Goal: Task Accomplishment & Management: Manage account settings

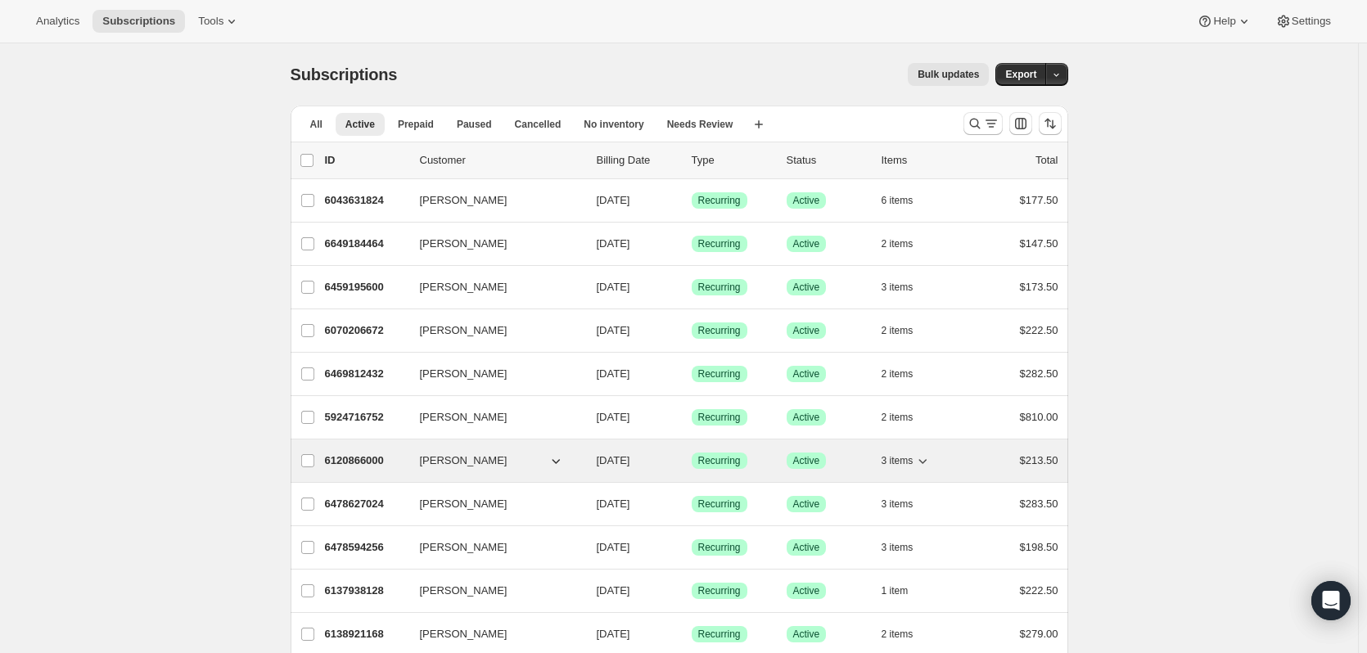
click at [560, 461] on icon "button" at bounding box center [556, 461] width 16 height 16
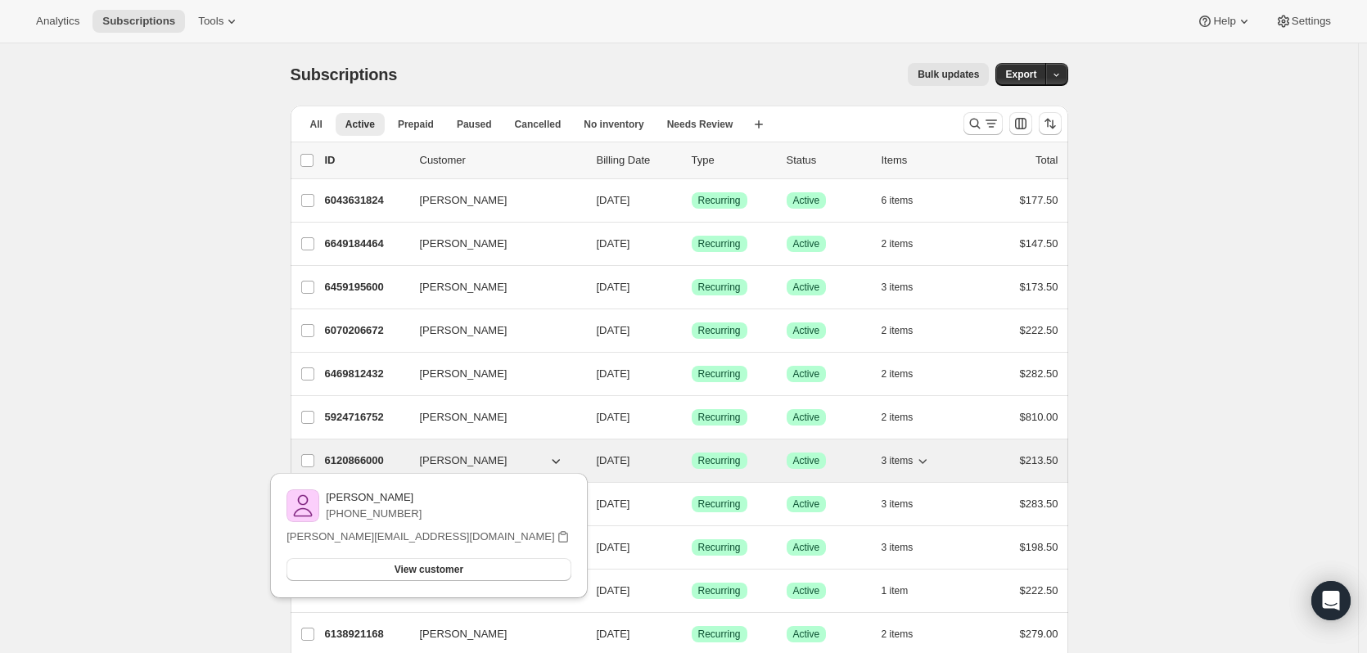
click at [931, 458] on icon "button" at bounding box center [922, 461] width 16 height 16
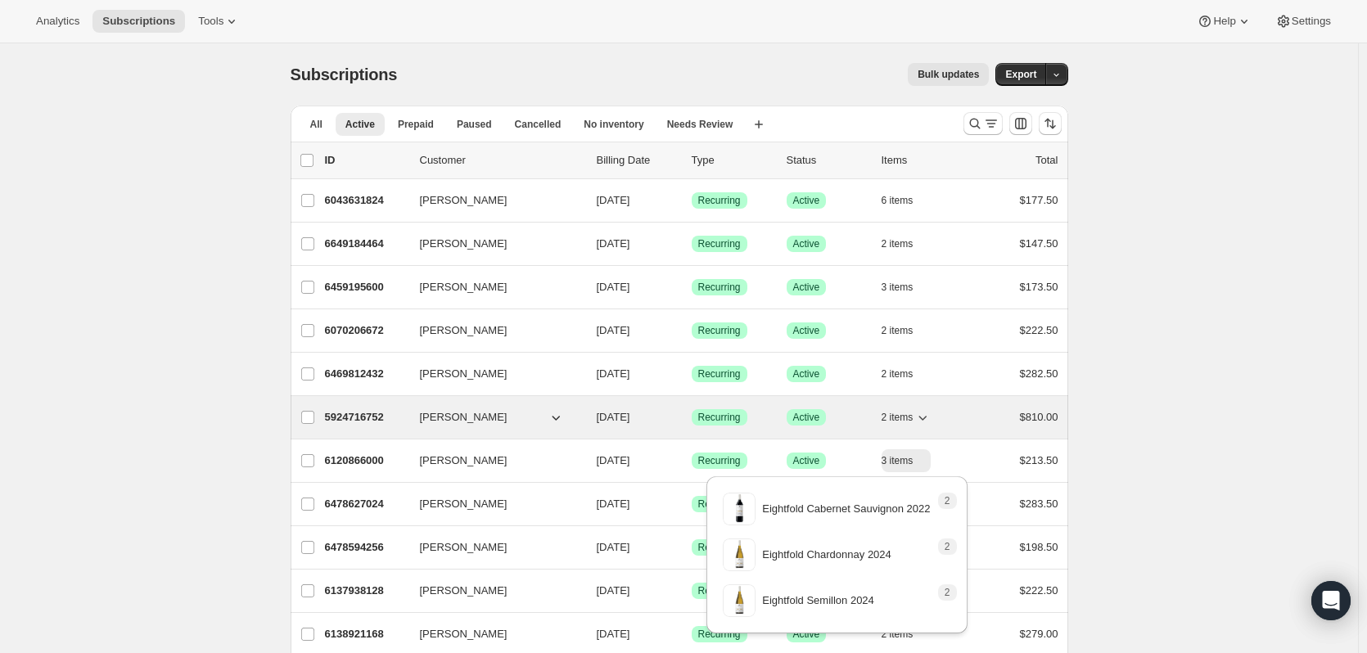
click at [926, 416] on icon "button" at bounding box center [922, 417] width 16 height 16
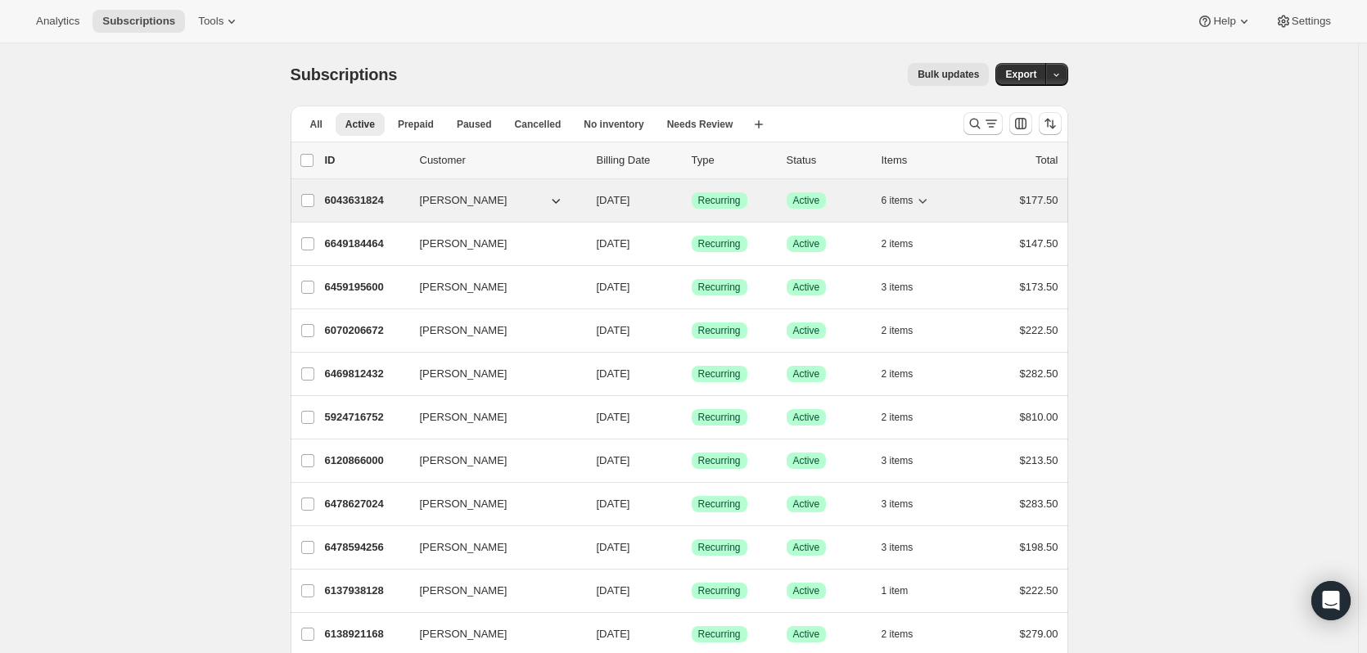
click at [927, 202] on icon "button" at bounding box center [923, 201] width 8 height 5
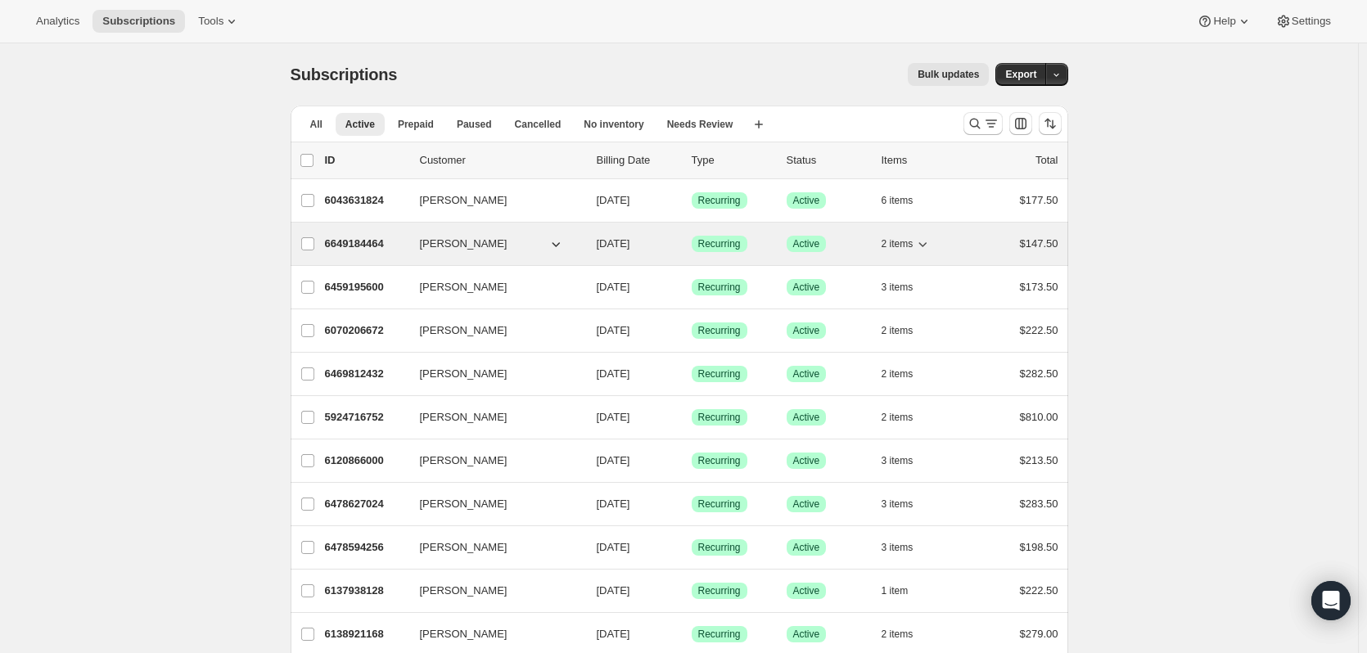
click at [928, 243] on icon "button" at bounding box center [922, 244] width 16 height 16
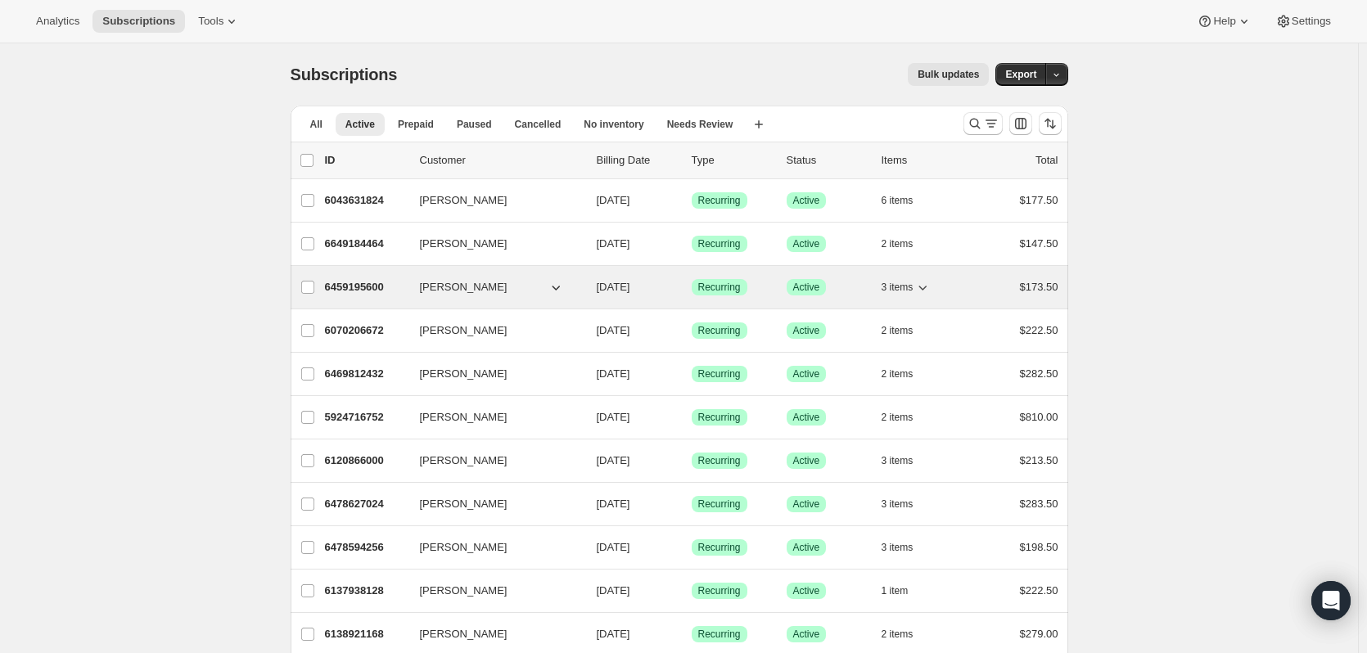
click at [926, 289] on icon "button" at bounding box center [923, 288] width 8 height 5
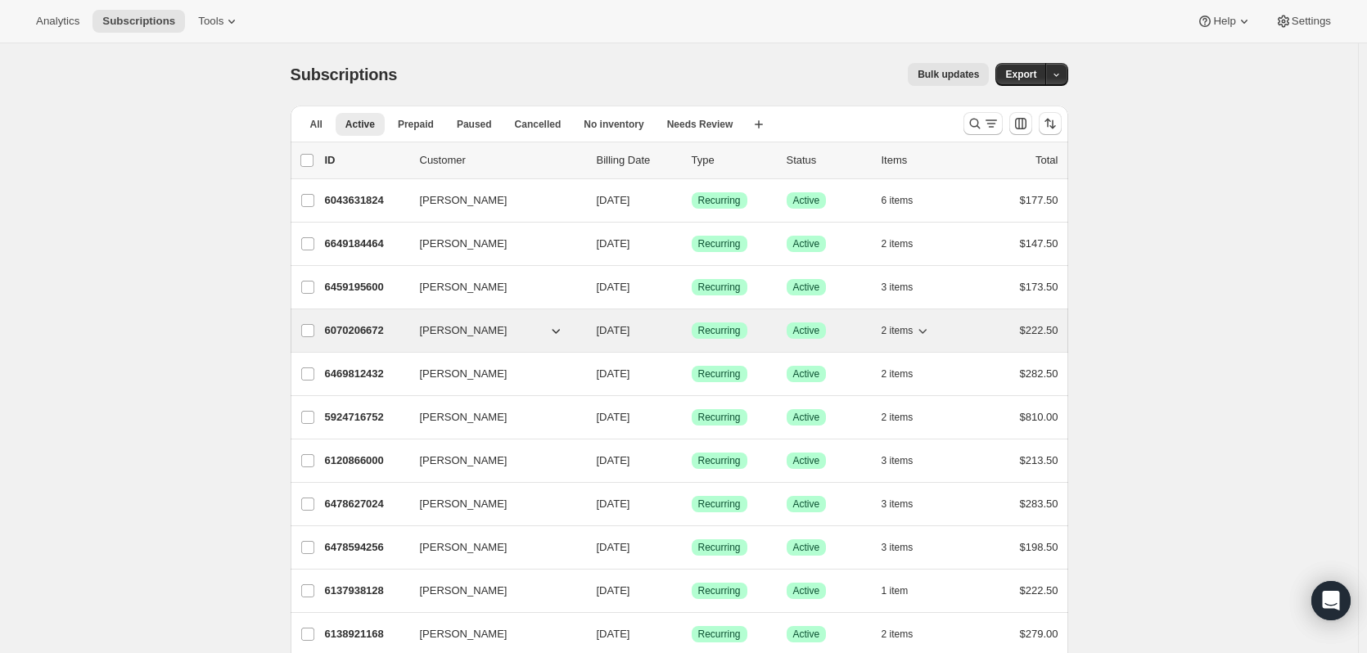
click at [931, 329] on icon "button" at bounding box center [922, 330] width 16 height 16
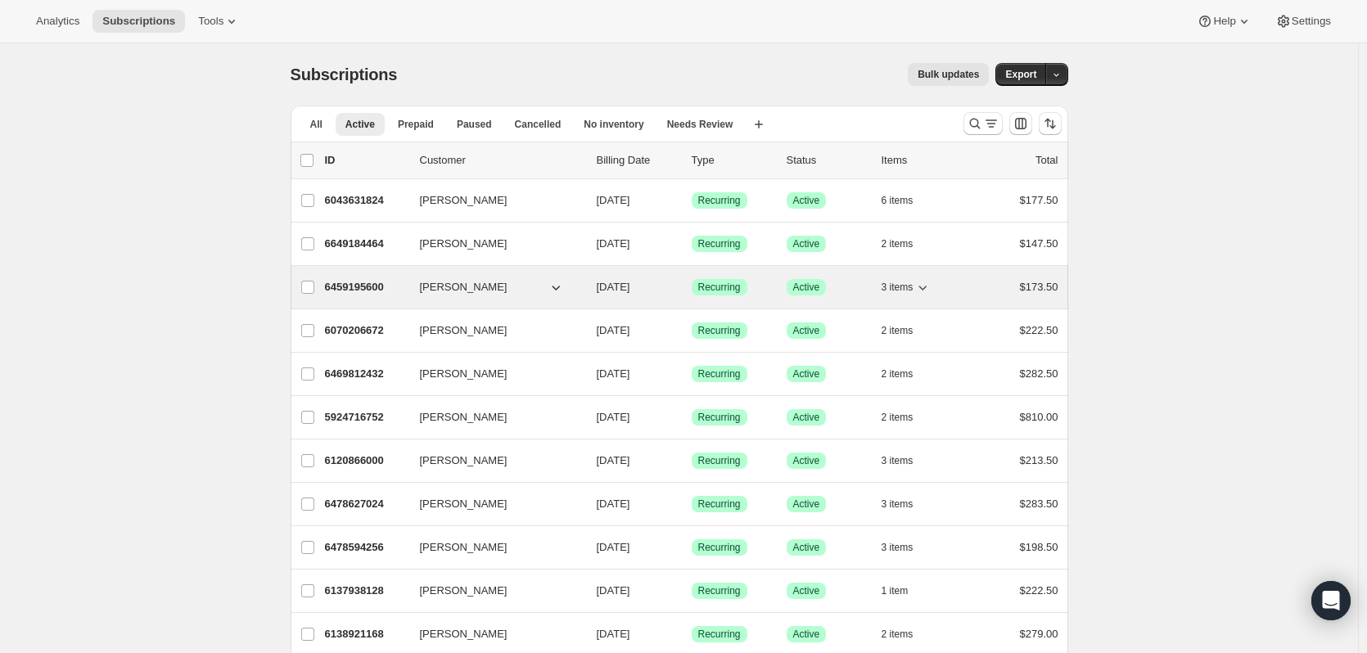
click at [927, 286] on icon "button" at bounding box center [922, 287] width 16 height 16
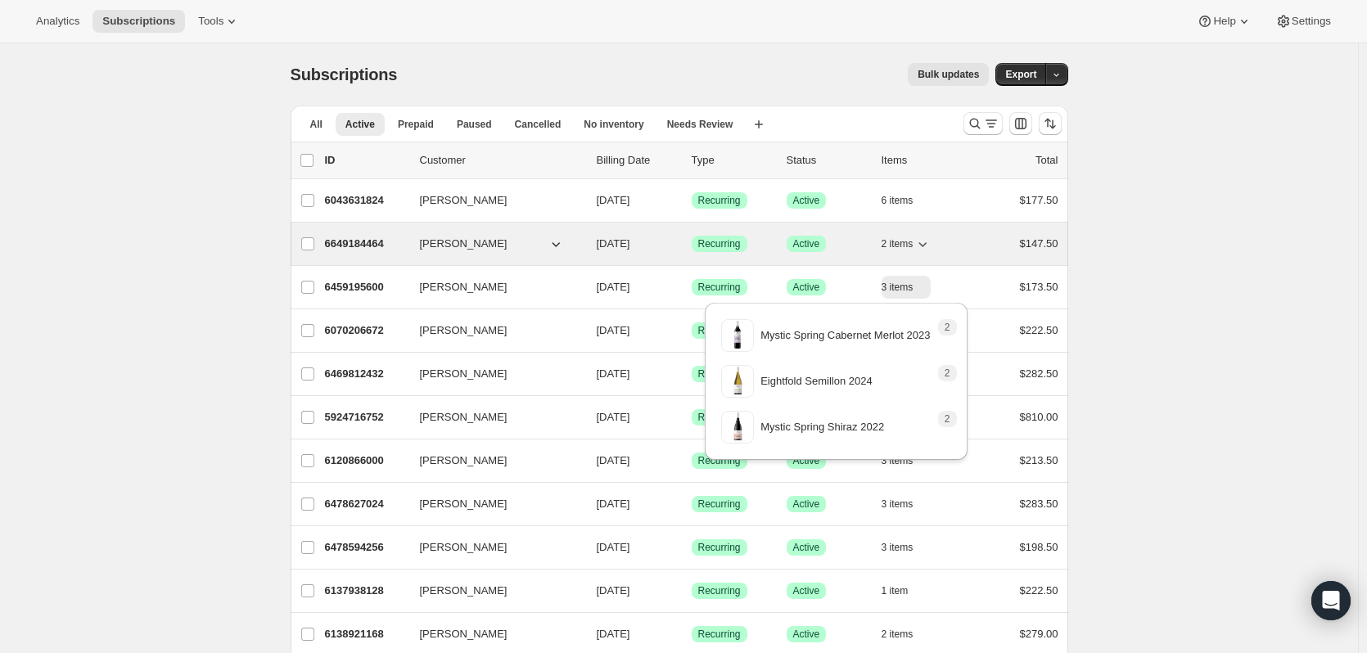
click at [931, 241] on icon "button" at bounding box center [922, 244] width 16 height 16
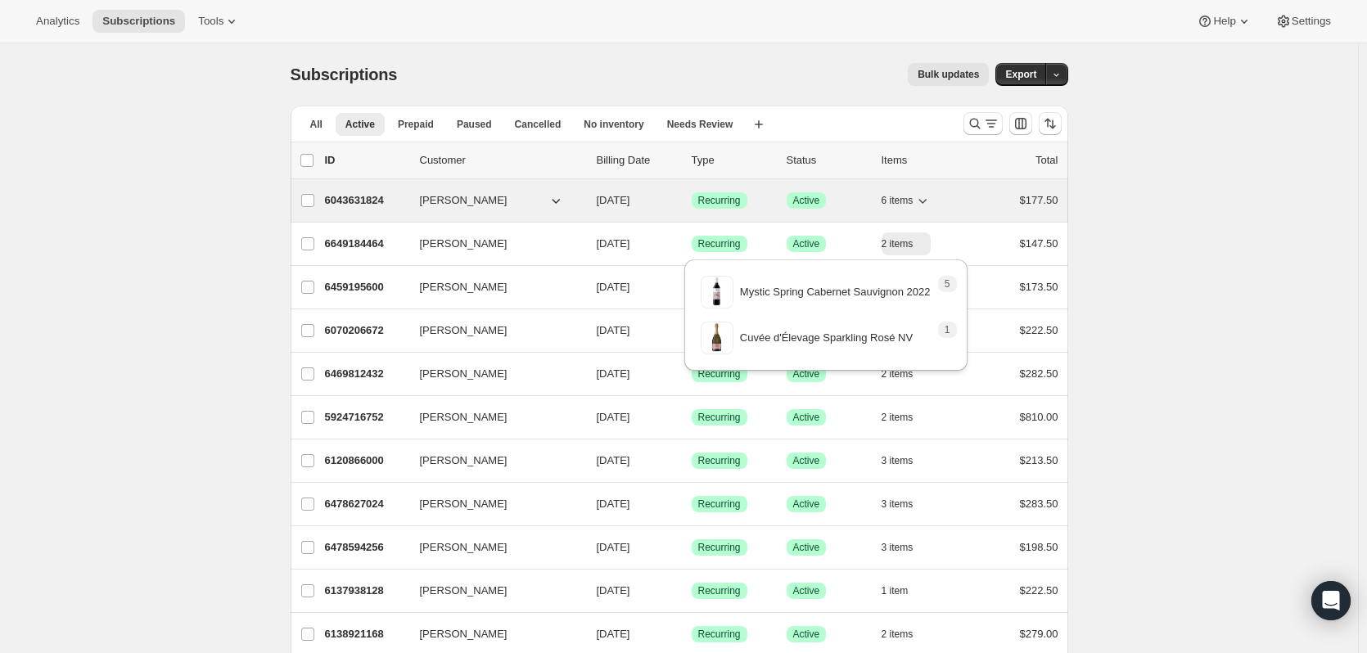
click at [931, 197] on icon "button" at bounding box center [922, 200] width 16 height 16
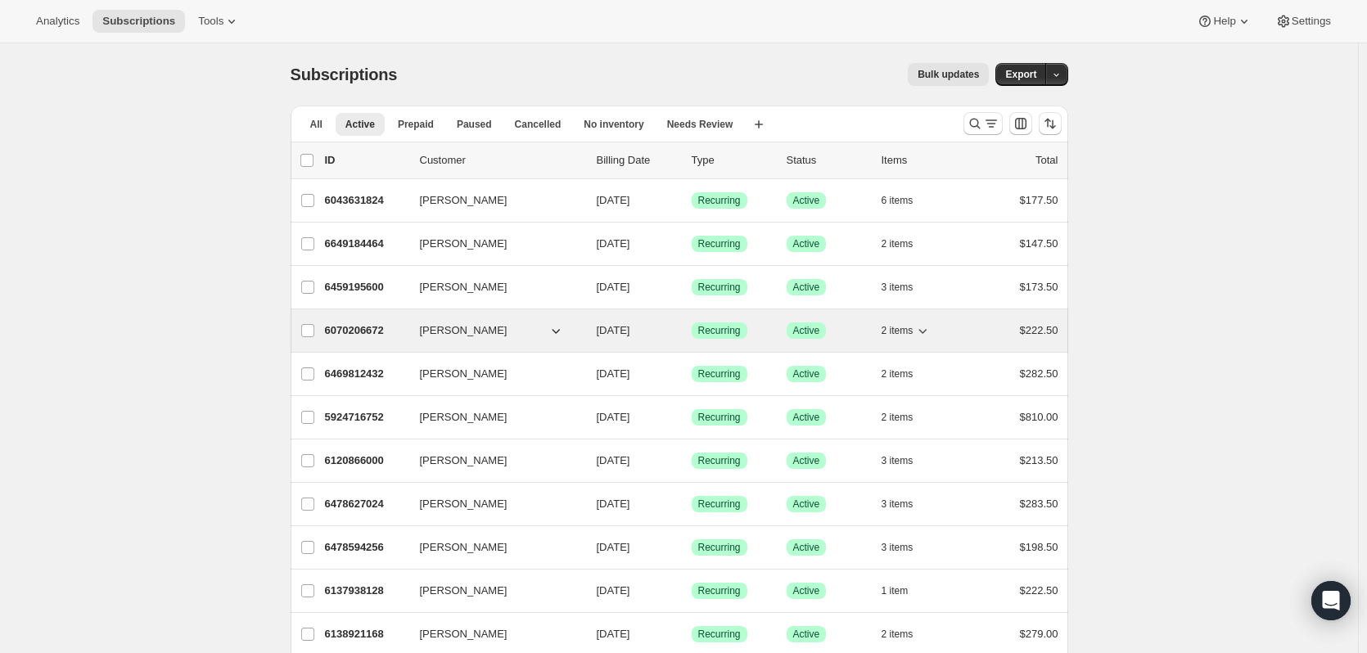
click at [929, 329] on icon "button" at bounding box center [922, 330] width 16 height 16
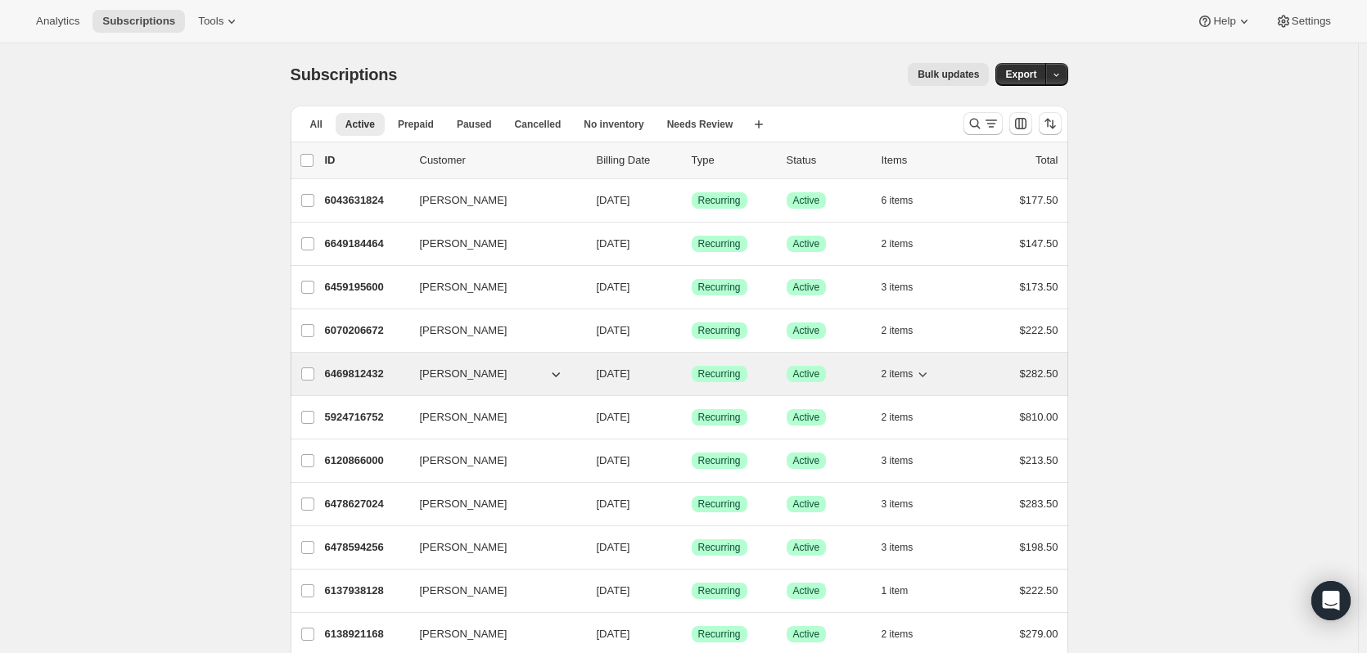
click at [931, 372] on icon "button" at bounding box center [922, 374] width 16 height 16
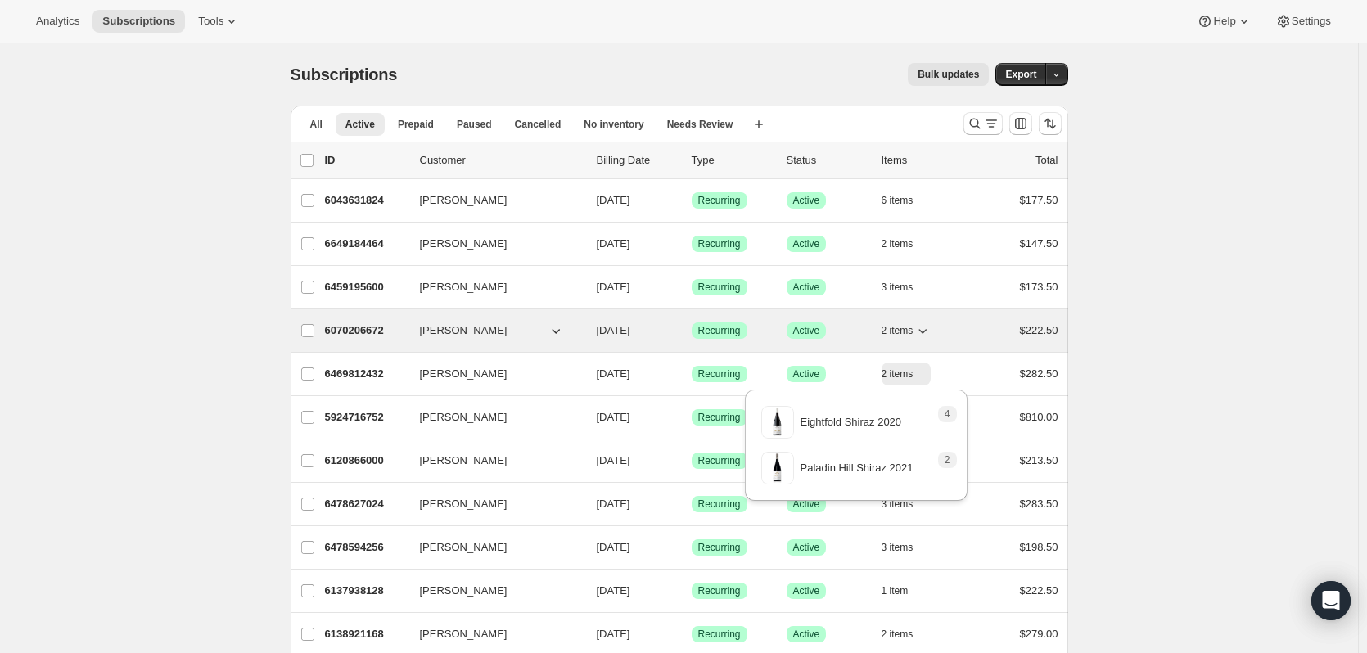
click at [925, 334] on icon "button" at bounding box center [922, 330] width 16 height 16
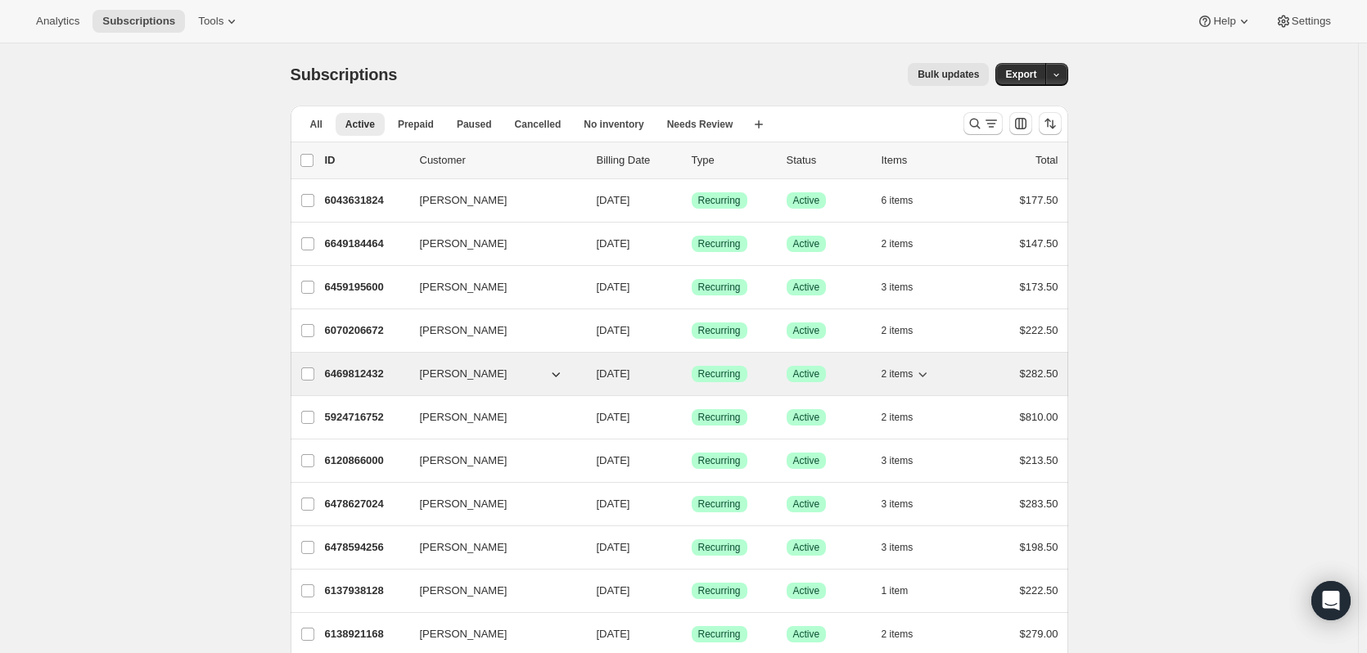
click at [928, 377] on icon "button" at bounding box center [922, 374] width 16 height 16
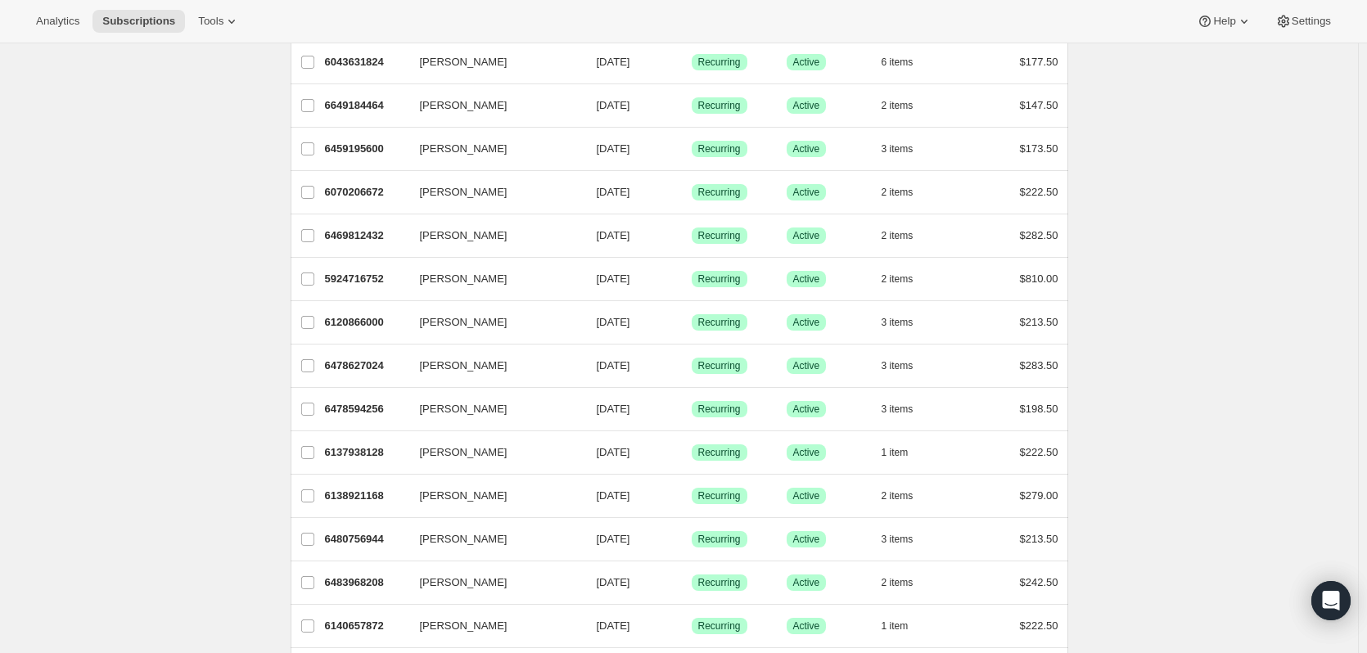
scroll to position [164, 0]
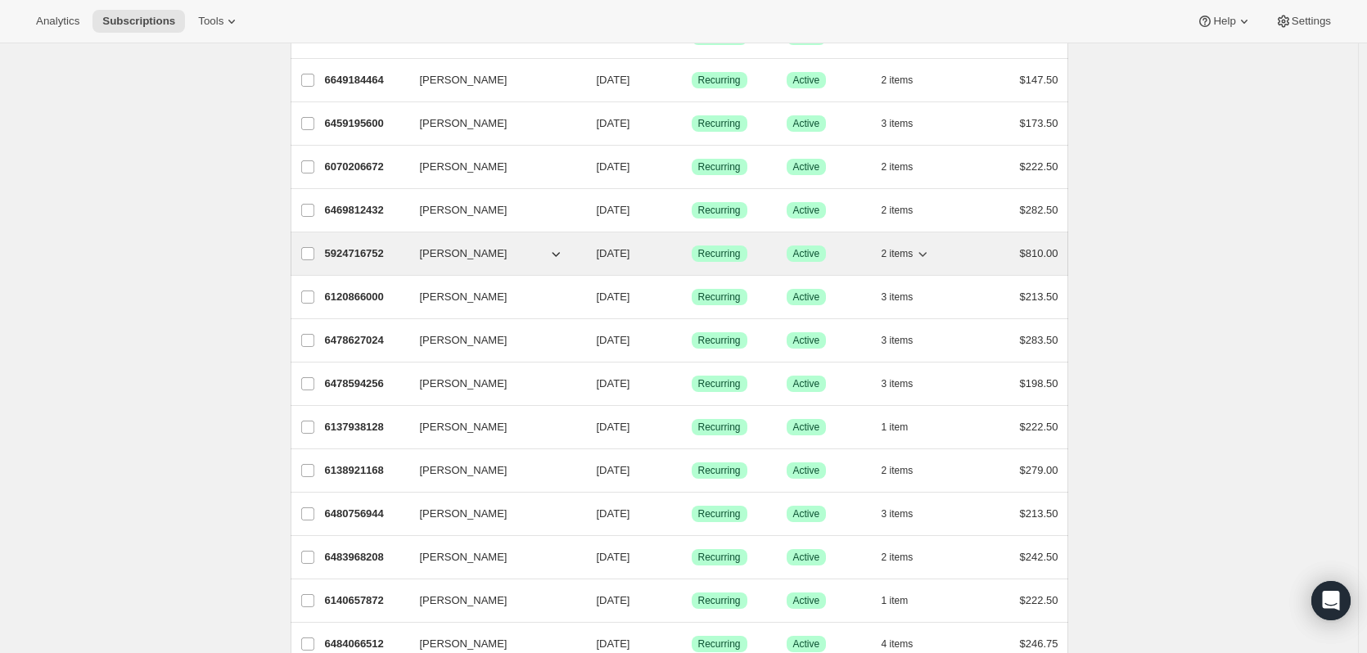
click at [931, 252] on icon "button" at bounding box center [922, 254] width 16 height 16
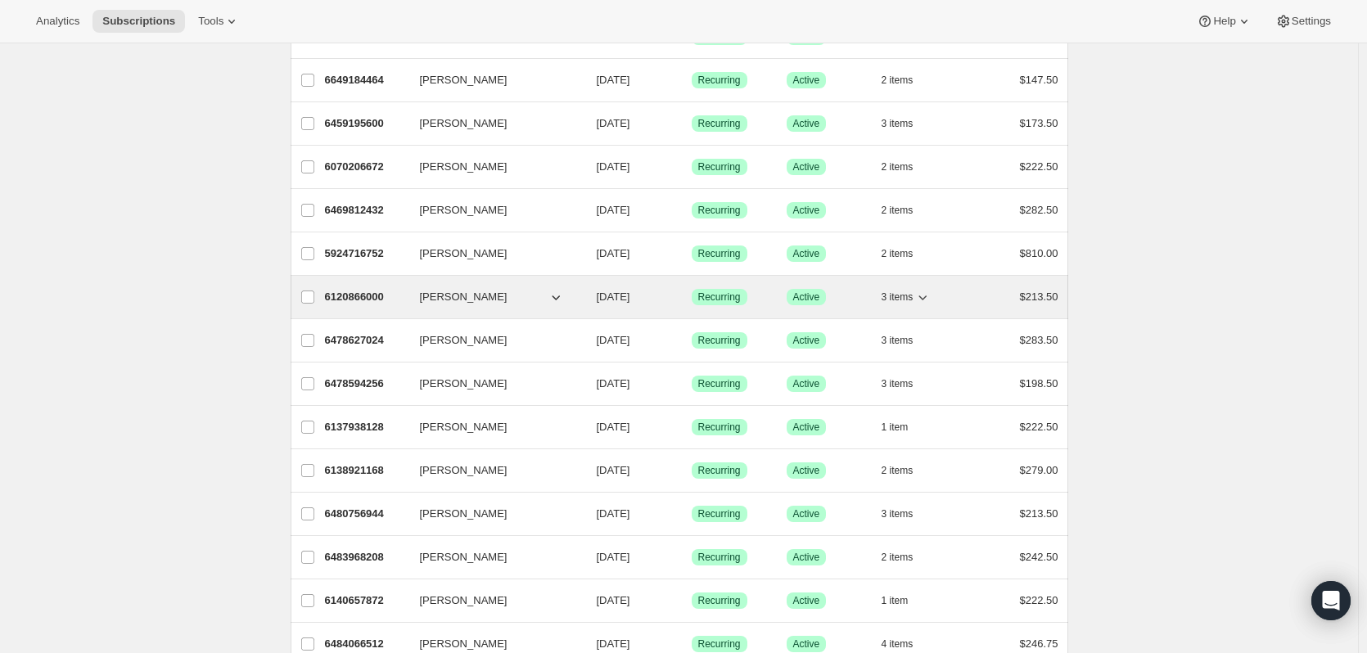
click at [927, 297] on icon "button" at bounding box center [923, 297] width 8 height 5
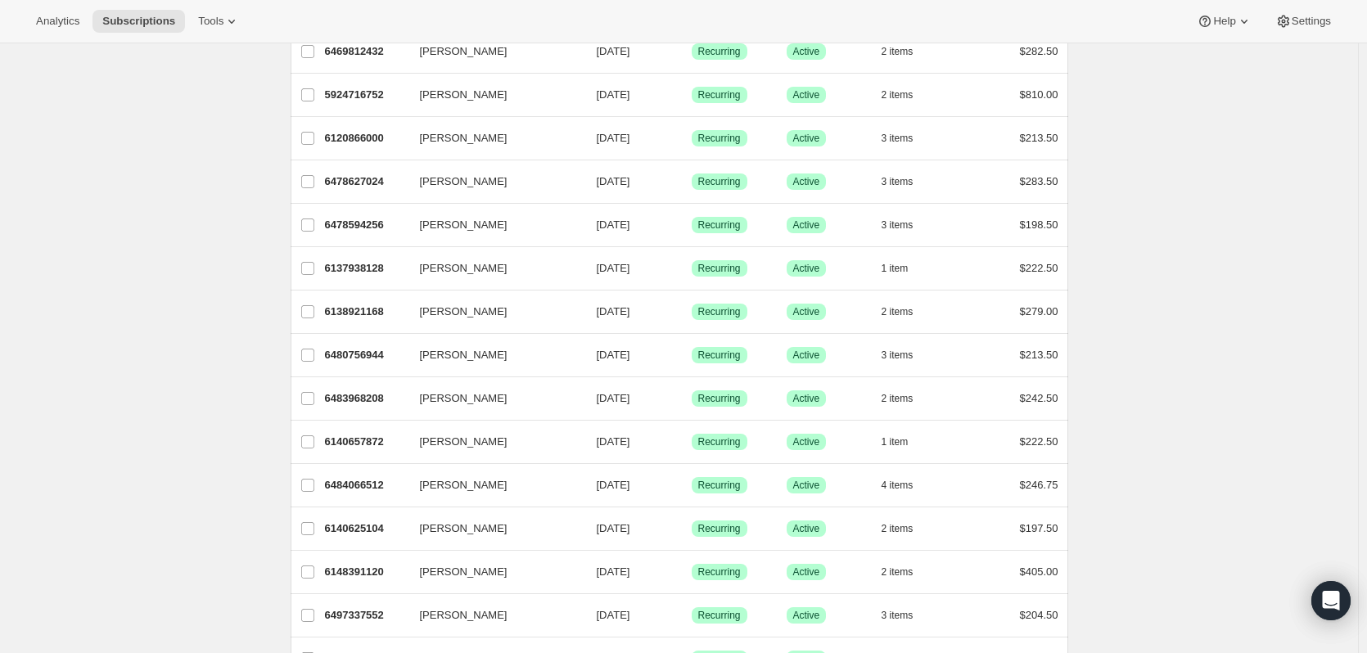
scroll to position [327, 0]
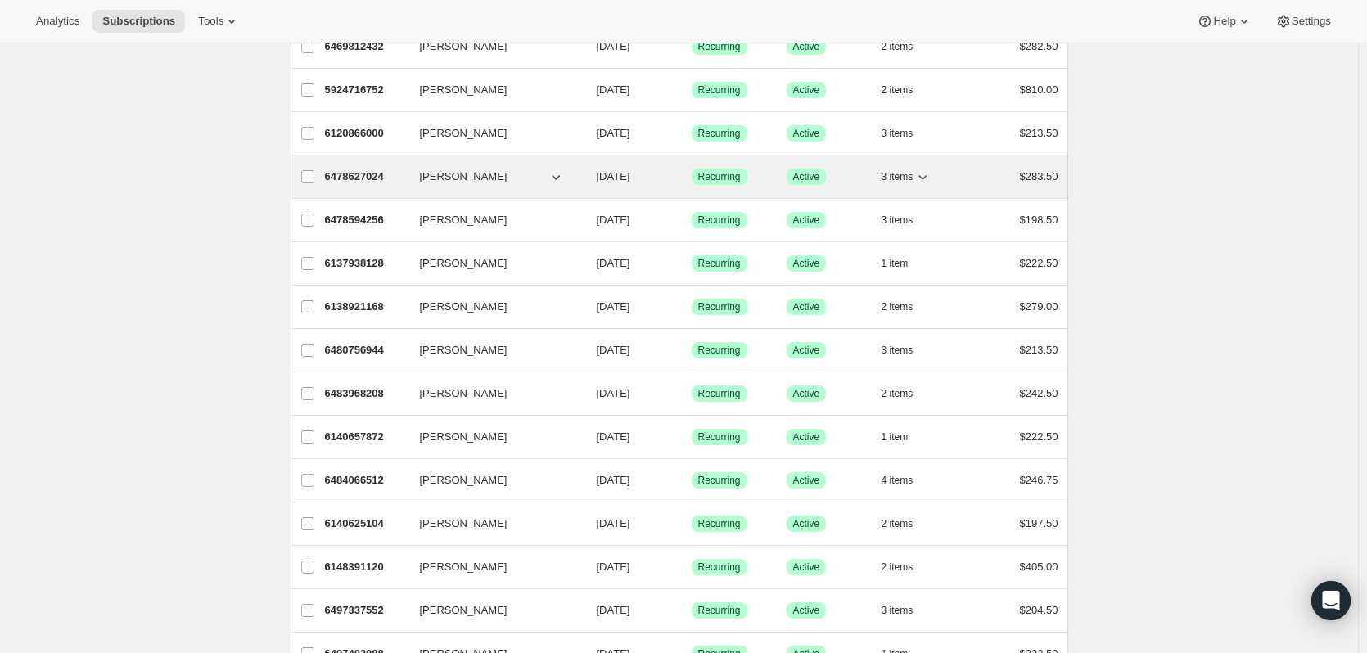
click at [924, 177] on icon "button" at bounding box center [923, 177] width 8 height 5
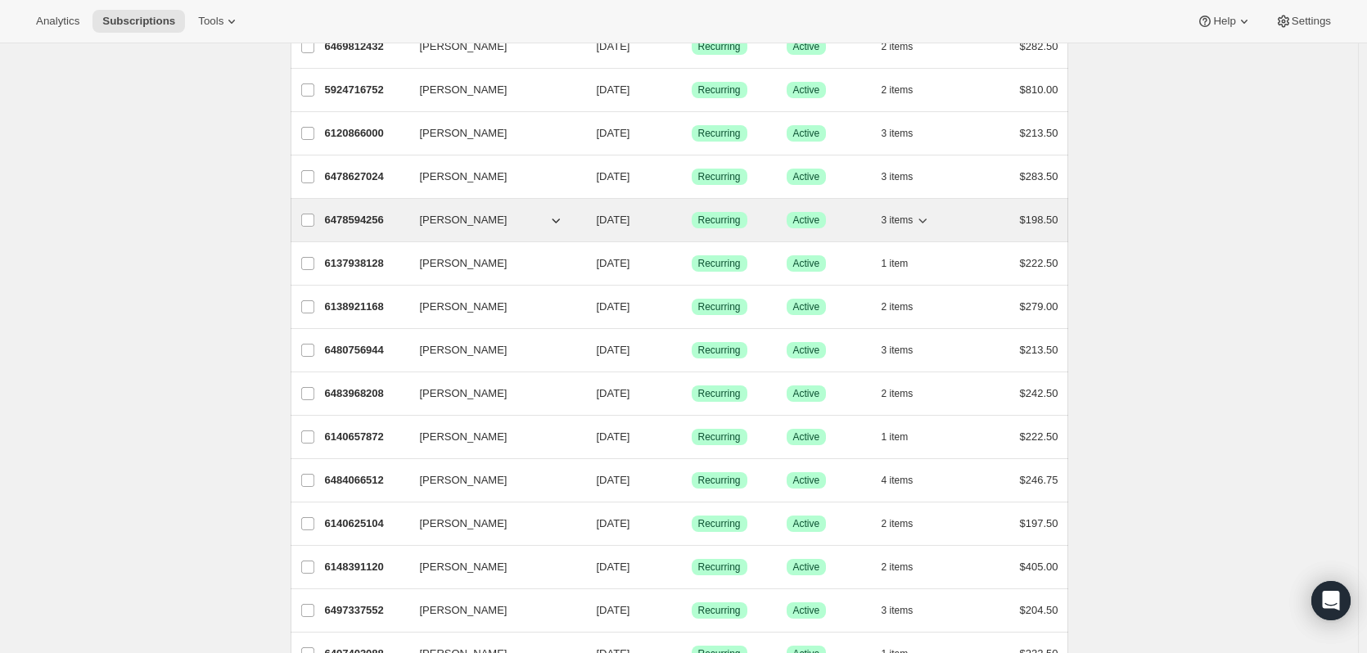
click at [925, 219] on icon "button" at bounding box center [922, 220] width 16 height 16
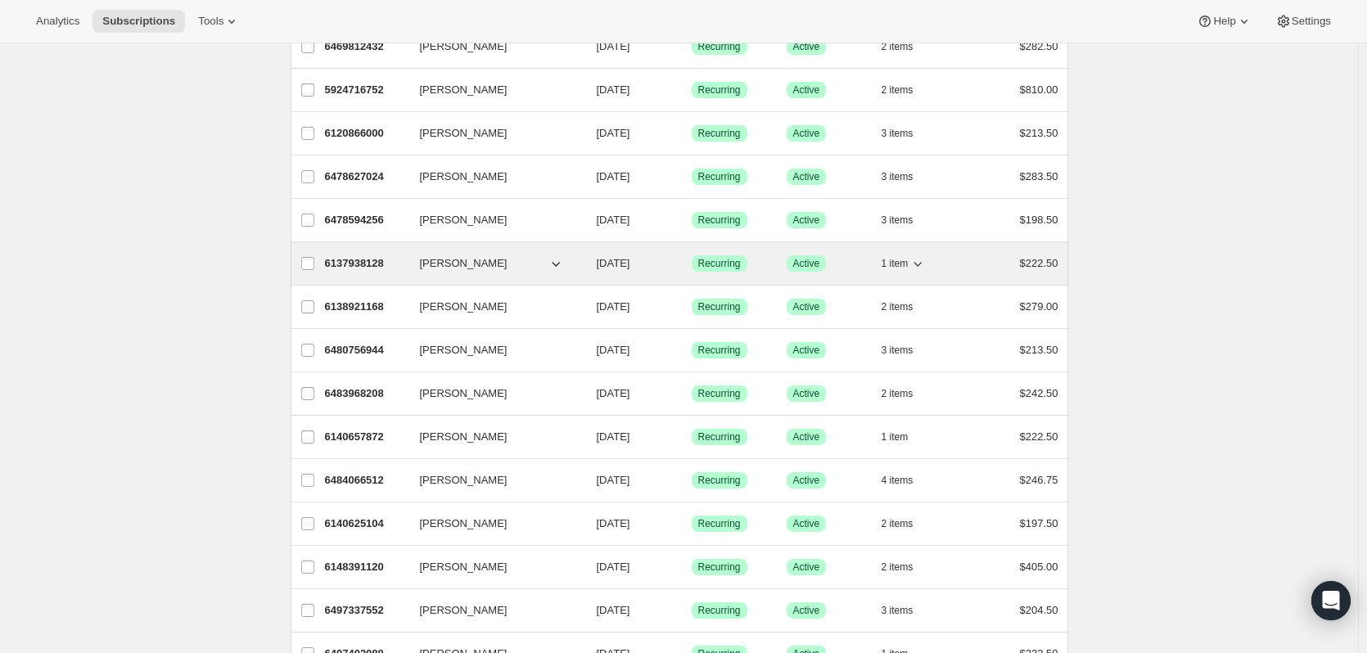
click at [926, 263] on icon "button" at bounding box center [917, 263] width 16 height 16
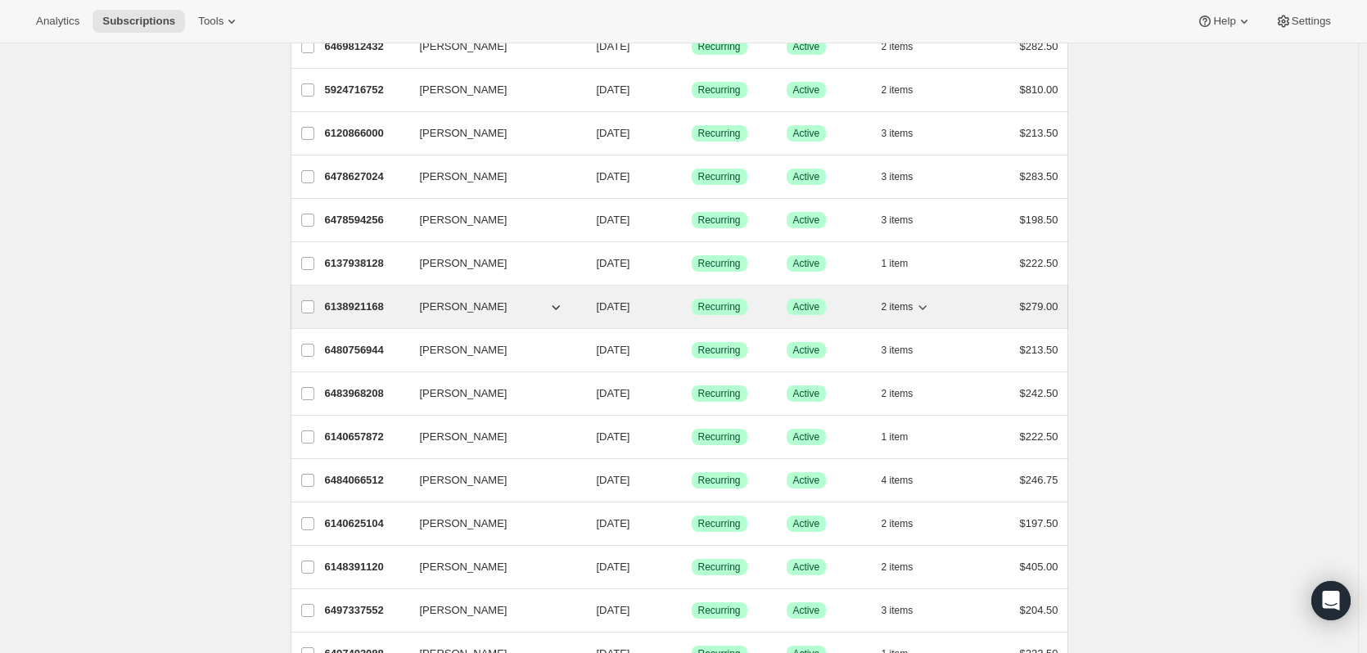
click at [927, 305] on icon "button" at bounding box center [922, 307] width 16 height 16
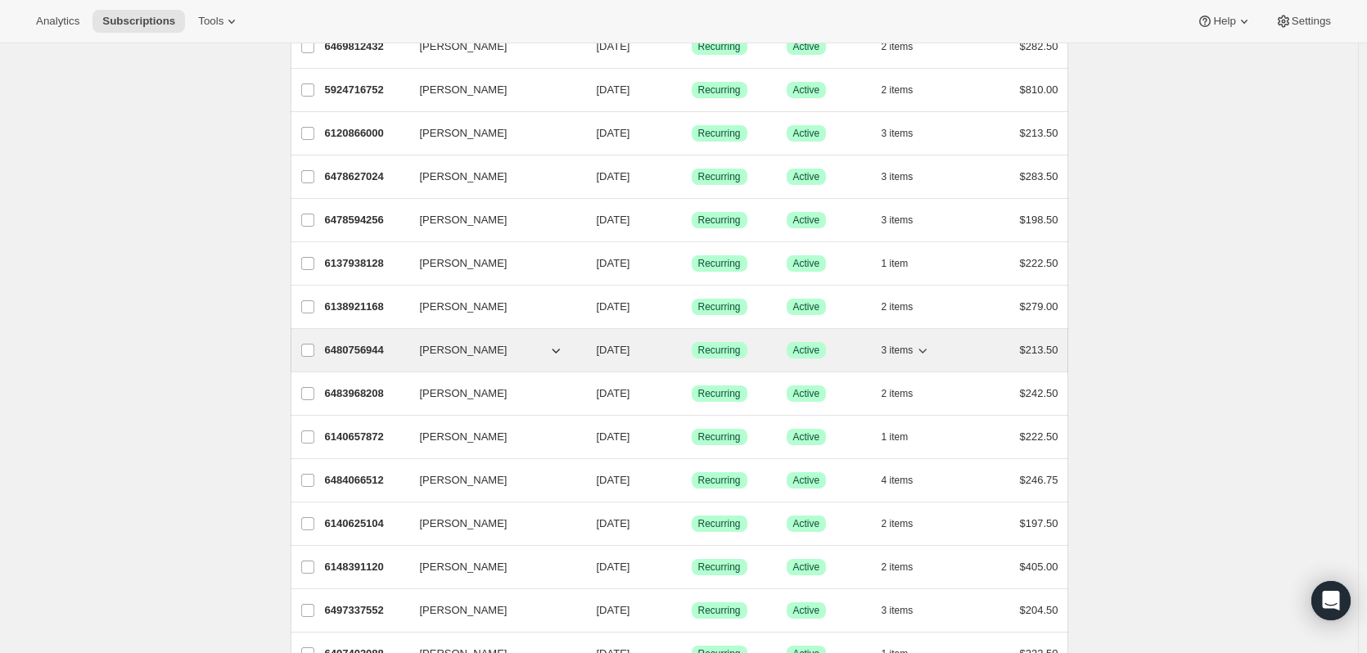
click at [931, 349] on icon "button" at bounding box center [922, 350] width 16 height 16
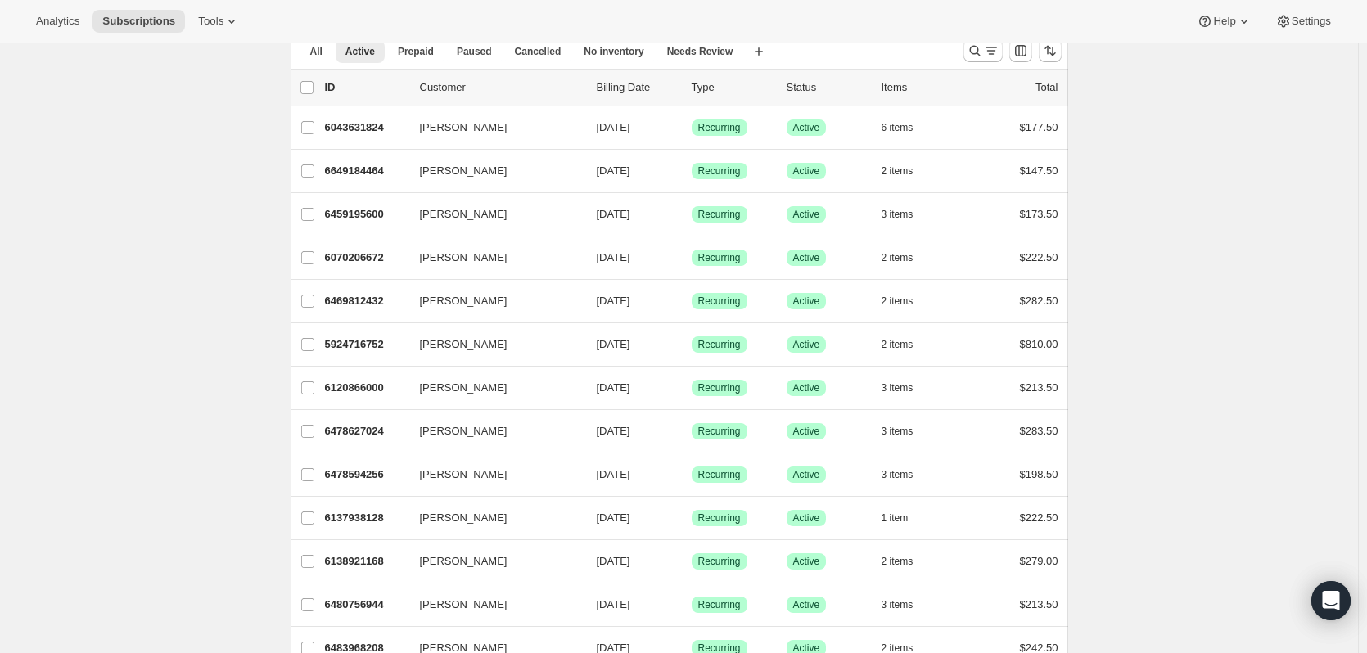
scroll to position [0, 0]
